Goal: Task Accomplishment & Management: Complete application form

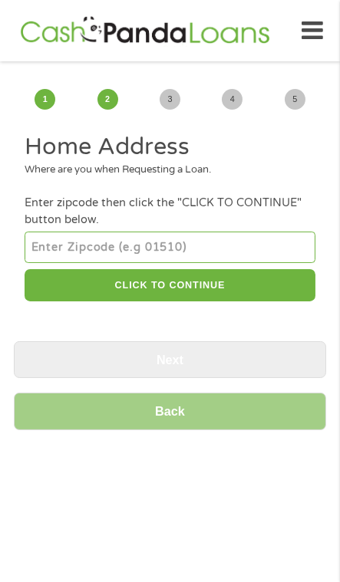
click at [174, 256] on input "number" at bounding box center [170, 246] width 290 height 31
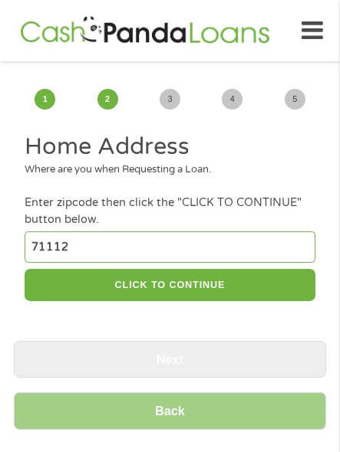
type input "71112"
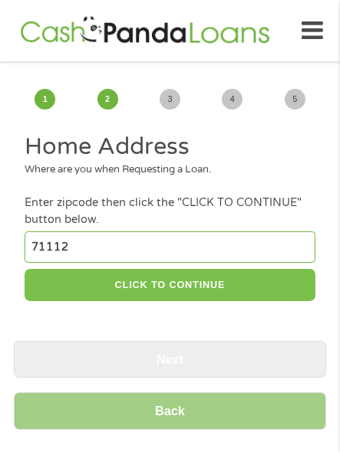
click at [229, 301] on button "CLICK TO CONTINUE" at bounding box center [170, 285] width 290 height 33
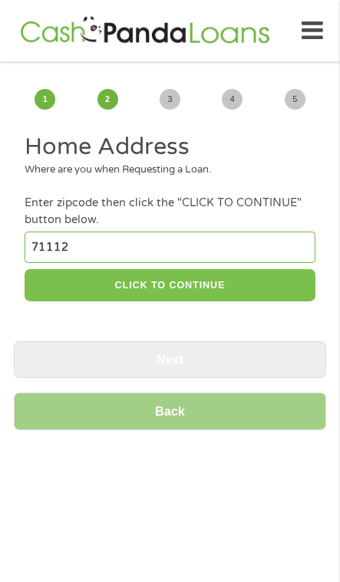
type input "71112"
type input "[GEOGRAPHIC_DATA]"
select select "[US_STATE]"
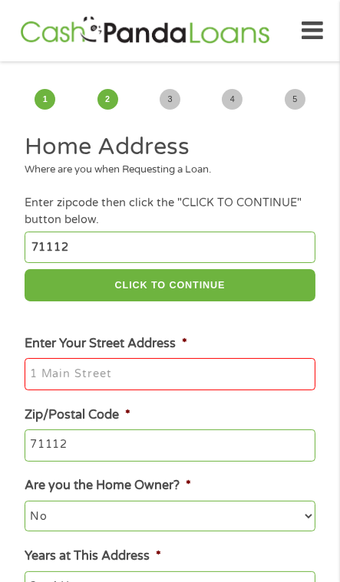
click at [168, 390] on input "Enter Your Street Address *" at bounding box center [170, 374] width 290 height 32
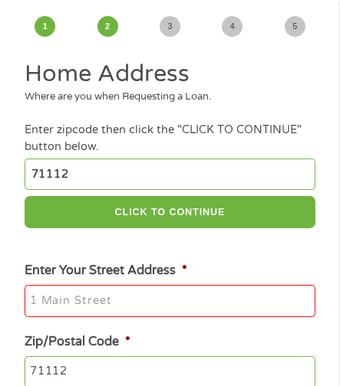
scroll to position [213, 0]
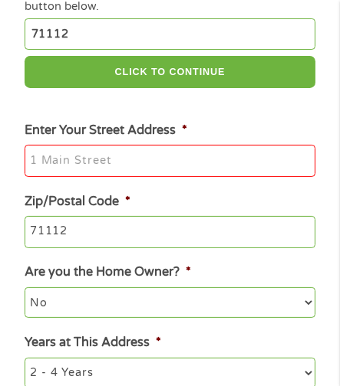
type input "[STREET_ADDRESS][PERSON_NAME]"
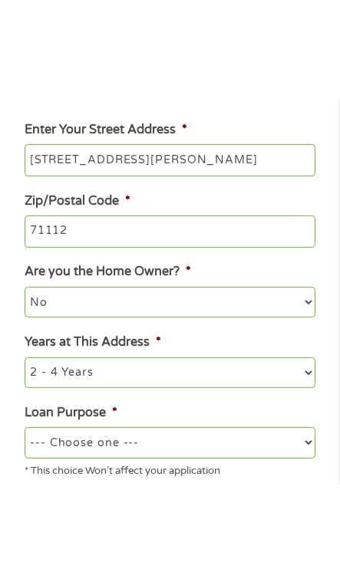
scroll to position [336, 0]
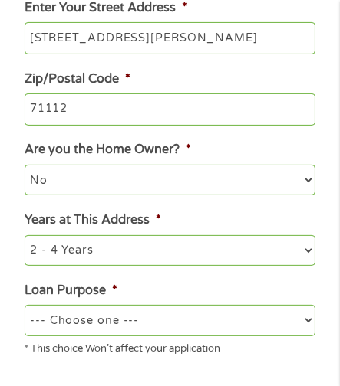
click at [258, 266] on select "1 Year or less 1 - 2 Years 2 - 4 Years Over 4 Years" at bounding box center [170, 250] width 290 height 31
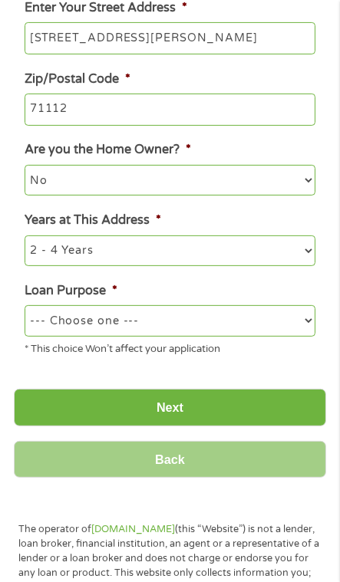
select select "60months"
click at [243, 336] on select "--- Choose one --- Pay Bills Debt Consolidation Home Improvement Major Purchase…" at bounding box center [170, 320] width 290 height 31
select select "medicalexpenses"
click at [220, 426] on input "Next" at bounding box center [170, 408] width 312 height 38
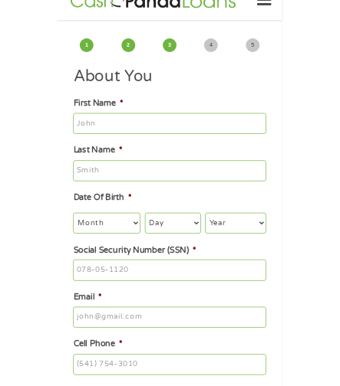
scroll to position [0, 0]
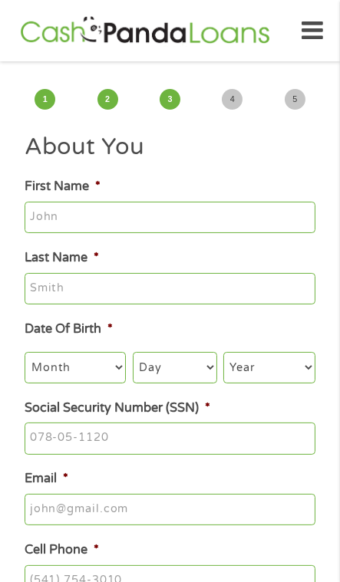
click at [208, 225] on input "First Name *" at bounding box center [170, 218] width 290 height 32
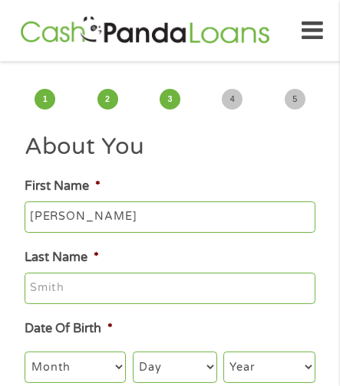
type input "[PERSON_NAME]"
click at [197, 305] on input "Last Name *" at bounding box center [170, 289] width 290 height 32
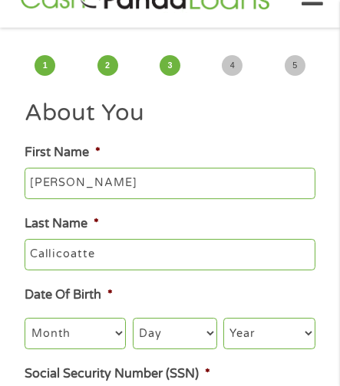
scroll to position [137, 0]
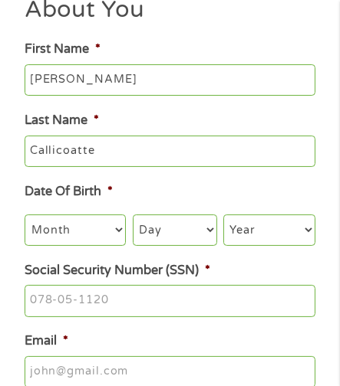
type input "Callicoatte"
click at [91, 245] on select "Month 1 2 3 4 5 6 7 8 9 10 11 12" at bounding box center [75, 230] width 101 height 31
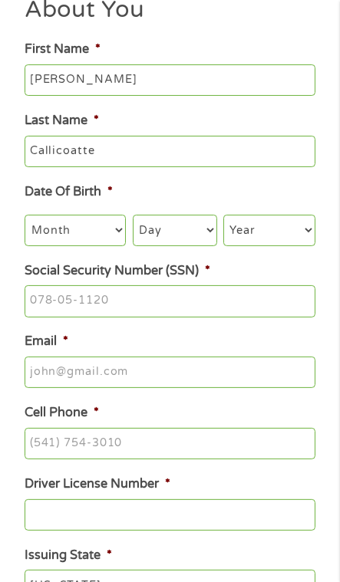
select select "12"
click at [172, 245] on select "Day 1 2 3 4 5 6 7 8 9 10 11 12 13 14 15 16 17 18 19 20 21 22 23 24 25 26 27 28 …" at bounding box center [175, 230] width 84 height 31
select select "22"
click at [280, 245] on select "Year [DATE] 2006 2005 2004 2003 2002 2001 2000 1999 1998 1997 1996 1995 1994 19…" at bounding box center [269, 230] width 92 height 31
select select "1968"
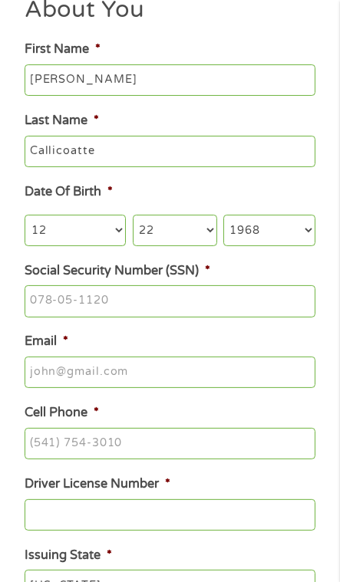
click at [170, 317] on input "Social Security Number (SSN) *" at bounding box center [170, 301] width 290 height 32
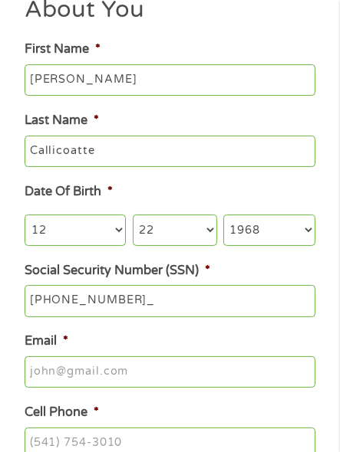
type input "437-43-4806"
click at [199, 389] on input "Email *" at bounding box center [170, 372] width 290 height 32
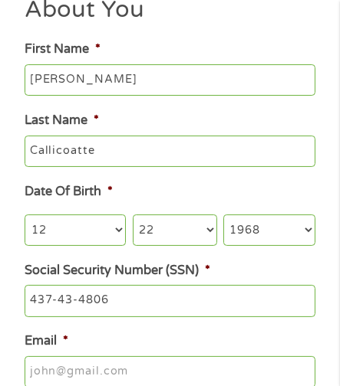
type input "[EMAIL_ADDRESS][DOMAIN_NAME]"
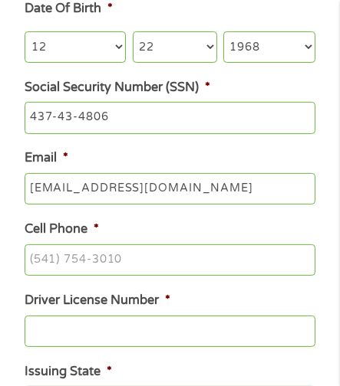
scroll to position [337, 0]
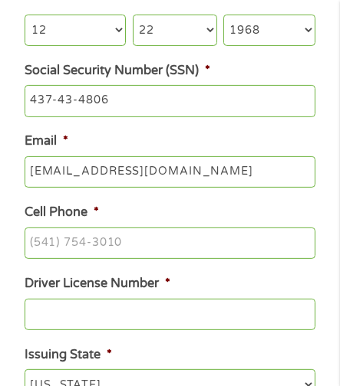
click at [182, 260] on input "Cell Phone *" at bounding box center [170, 244] width 290 height 32
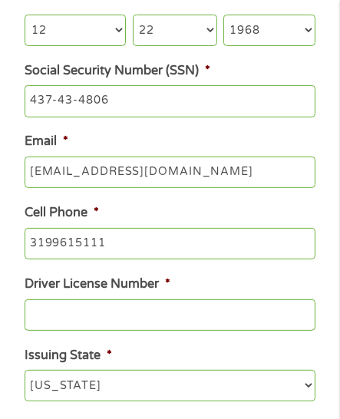
type input "[PHONE_NUMBER]"
click at [231, 331] on input "Driver License Number *" at bounding box center [170, 315] width 290 height 32
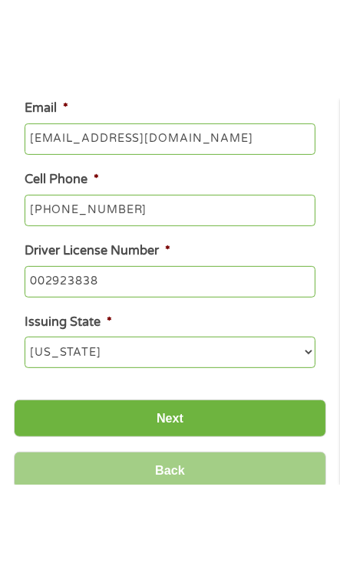
scroll to position [538, 0]
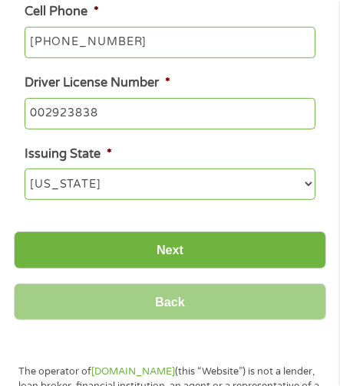
type input "002923838"
click at [220, 269] on input "Next" at bounding box center [170, 250] width 312 height 38
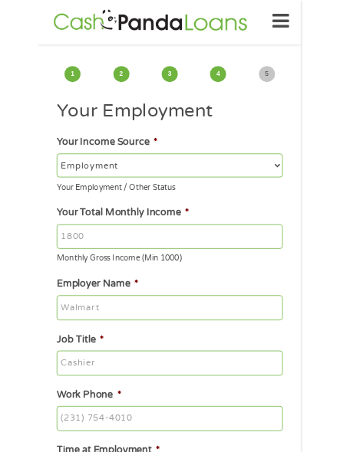
scroll to position [0, 0]
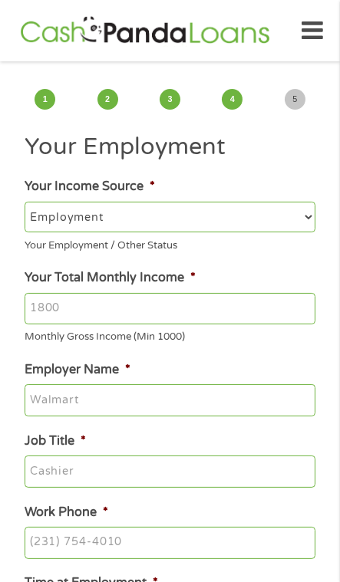
click at [191, 325] on input "Your Total Monthly Income *" at bounding box center [170, 309] width 290 height 32
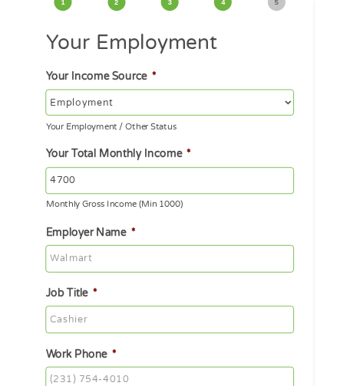
scroll to position [123, 0]
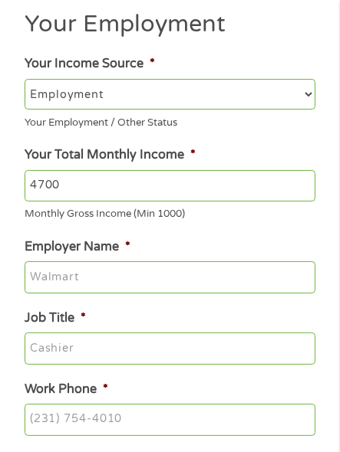
type input "4700"
click at [218, 294] on input "Employer Name *" at bounding box center [170, 277] width 290 height 32
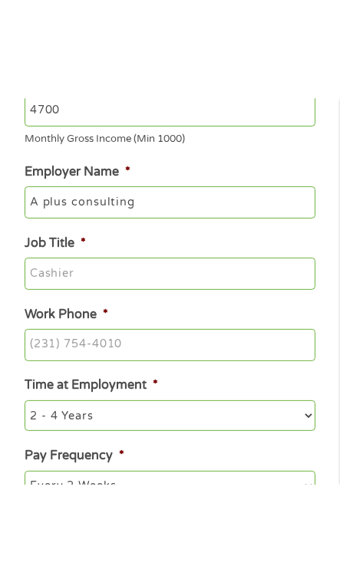
scroll to position [298, 0]
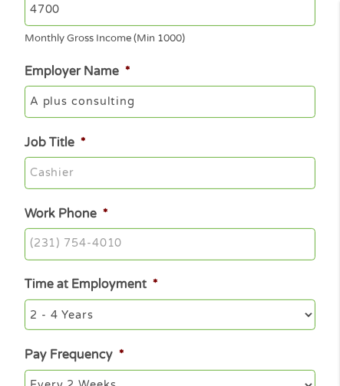
type input "A plus consulting"
click at [215, 189] on input "Job Title *" at bounding box center [170, 173] width 290 height 32
type input "Consultant"
click at [251, 261] on input "Work Phone *" at bounding box center [170, 244] width 290 height 32
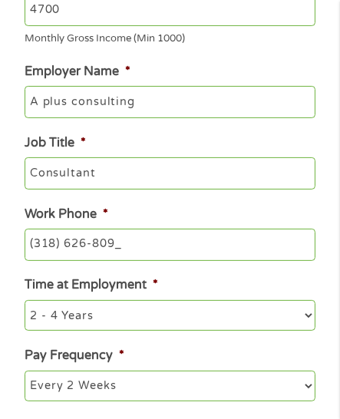
type input "[PHONE_NUMBER]"
click at [152, 330] on select "--- Choose one --- 1 Year or less 1 - 2 Years 2 - 4 Years Over 4 Years" at bounding box center [170, 315] width 290 height 31
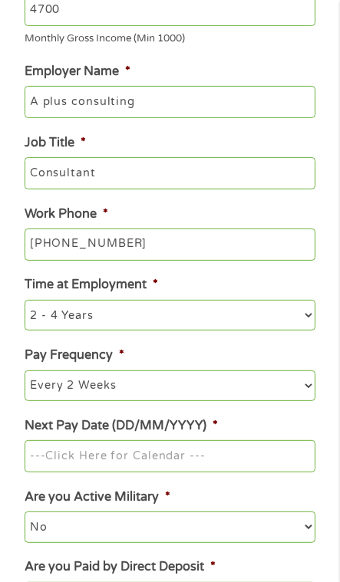
select select "60months"
click at [198, 401] on select "--- Choose one --- Every 2 Weeks Every Week Monthly Semi-Monthly" at bounding box center [170, 385] width 290 height 31
select select "monthly"
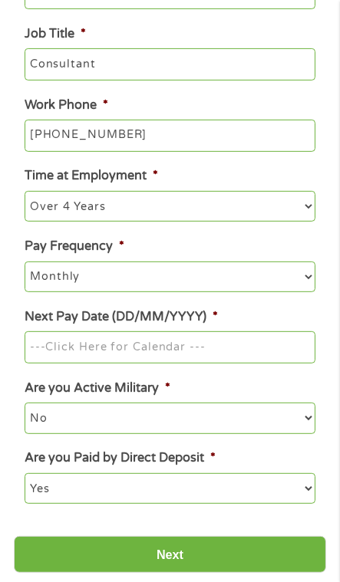
scroll to position [459, 0]
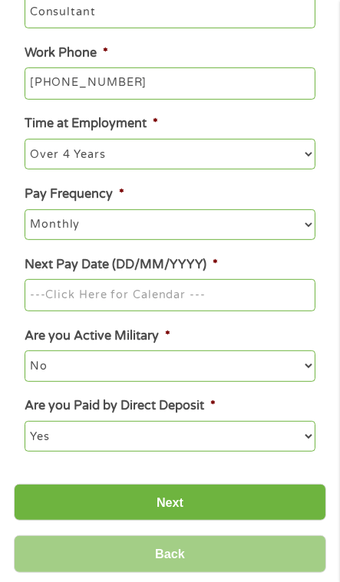
click at [180, 311] on input "Next Pay Date (DD/MM/YYYY) *" at bounding box center [170, 295] width 290 height 32
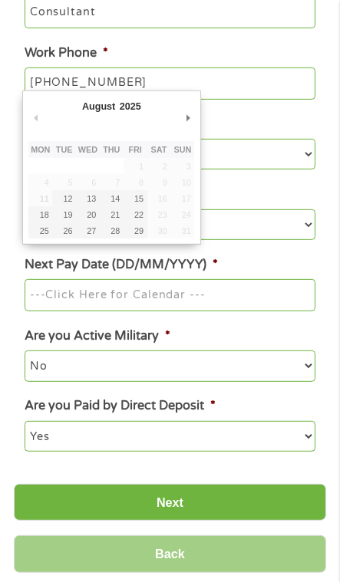
type input "[DATE]"
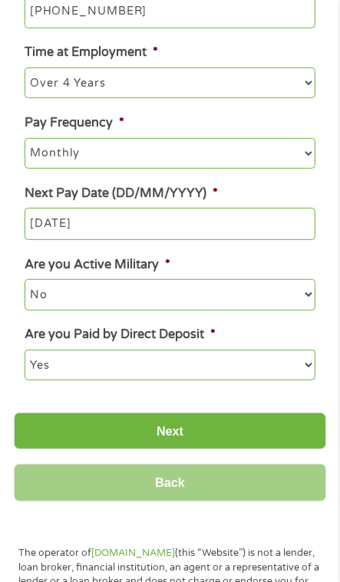
scroll to position [596, 0]
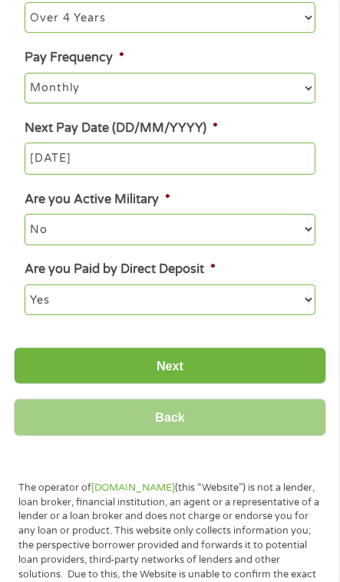
click at [194, 385] on input "Next" at bounding box center [170, 366] width 312 height 38
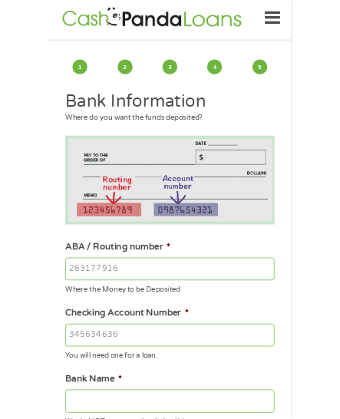
scroll to position [0, 0]
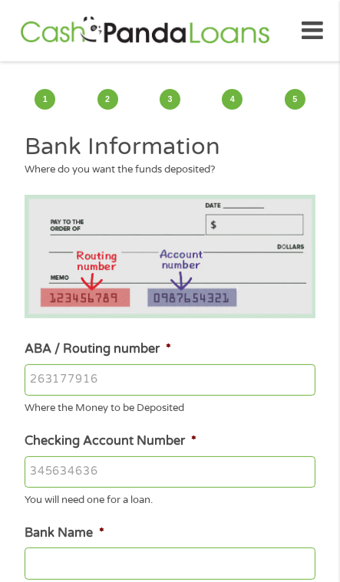
click at [259, 396] on input "ABA / Routing number *" at bounding box center [170, 380] width 290 height 32
click at [64, 396] on input "ABA / Routing number *" at bounding box center [170, 380] width 290 height 32
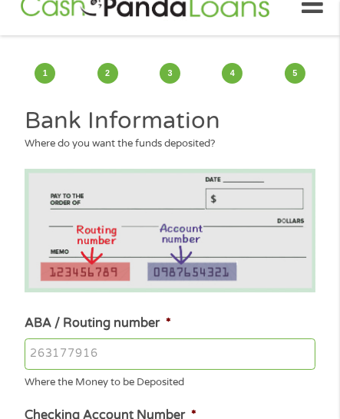
scroll to position [191, 0]
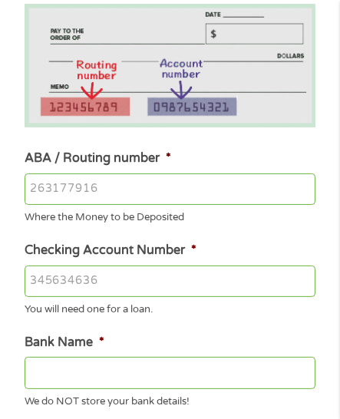
type input "091302966"
type input "CHOICE FINANCIAL GROUP"
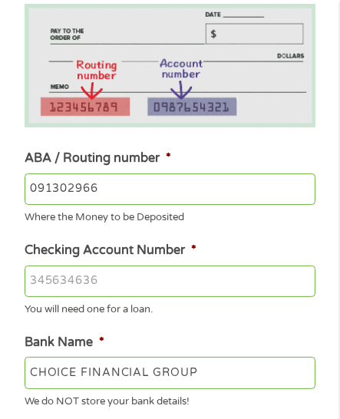
type input "091302966"
click at [168, 297] on input "Checking Account Number *" at bounding box center [170, 281] width 290 height 32
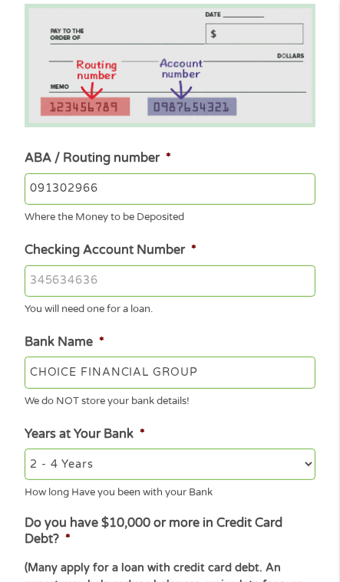
click at [98, 297] on input "Checking Account Number *" at bounding box center [170, 281] width 290 height 32
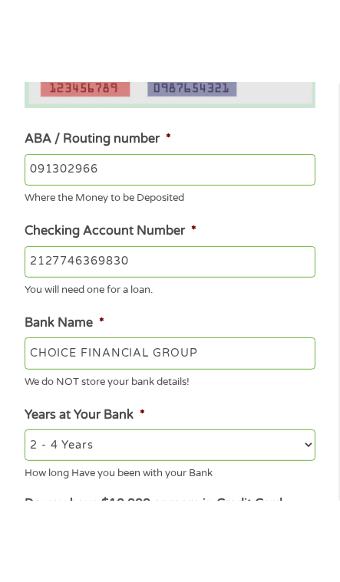
scroll to position [316, 0]
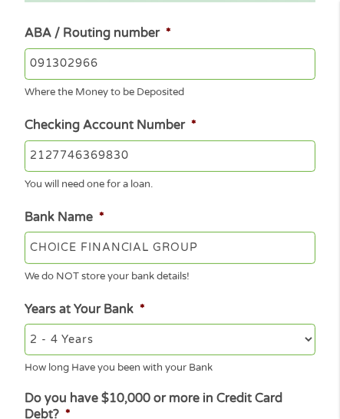
type input "2127746369830"
click at [310, 345] on ul "Bank Information Where do you want the funds deposited? ABA / Routing number * …" at bounding box center [170, 392] width 312 height 1152
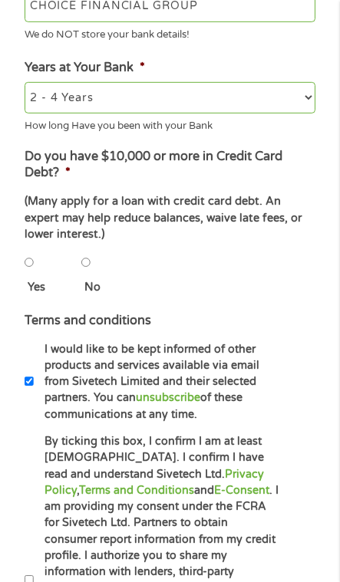
scroll to position [557, 0]
click at [90, 277] on input "No" at bounding box center [85, 262] width 9 height 31
radio input "true"
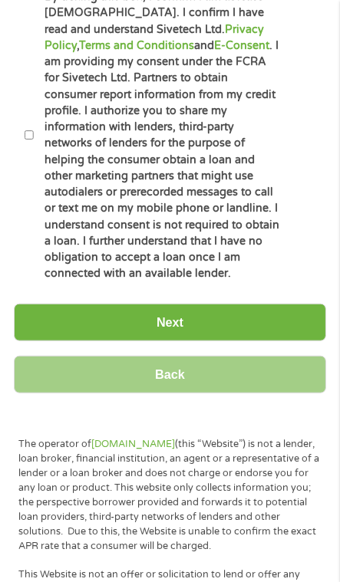
scroll to position [1016, 0]
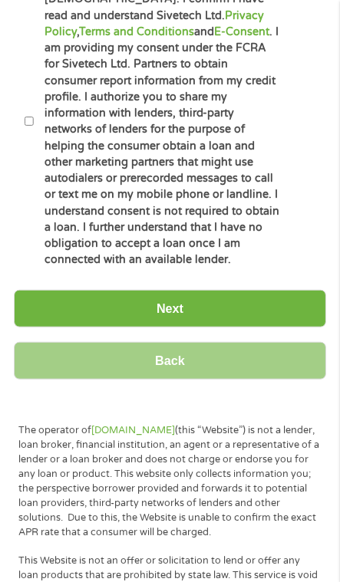
click at [28, 136] on input "By ticking this box, I confirm I am at least [DEMOGRAPHIC_DATA]. I confirm I ha…" at bounding box center [29, 121] width 9 height 31
checkbox input "true"
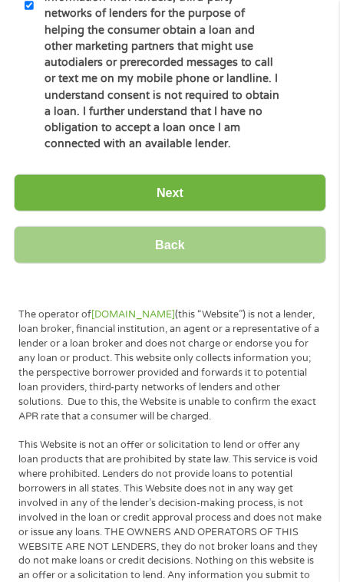
scroll to position [1227, 0]
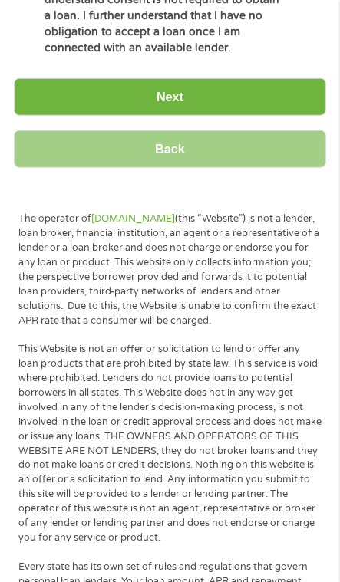
click at [202, 116] on input "Next" at bounding box center [170, 97] width 312 height 38
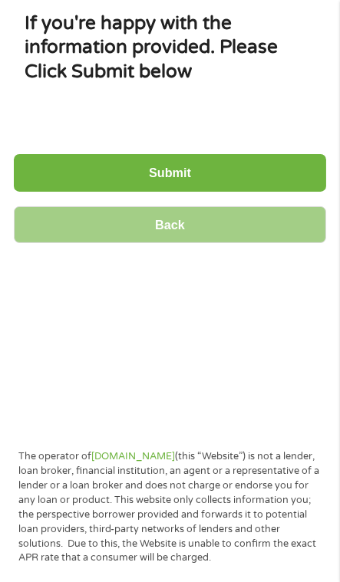
scroll to position [0, 0]
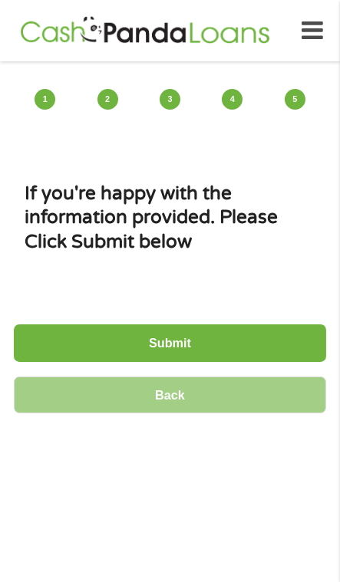
click at [182, 354] on input "Submit" at bounding box center [170, 343] width 312 height 38
